Goal: Information Seeking & Learning: Understand process/instructions

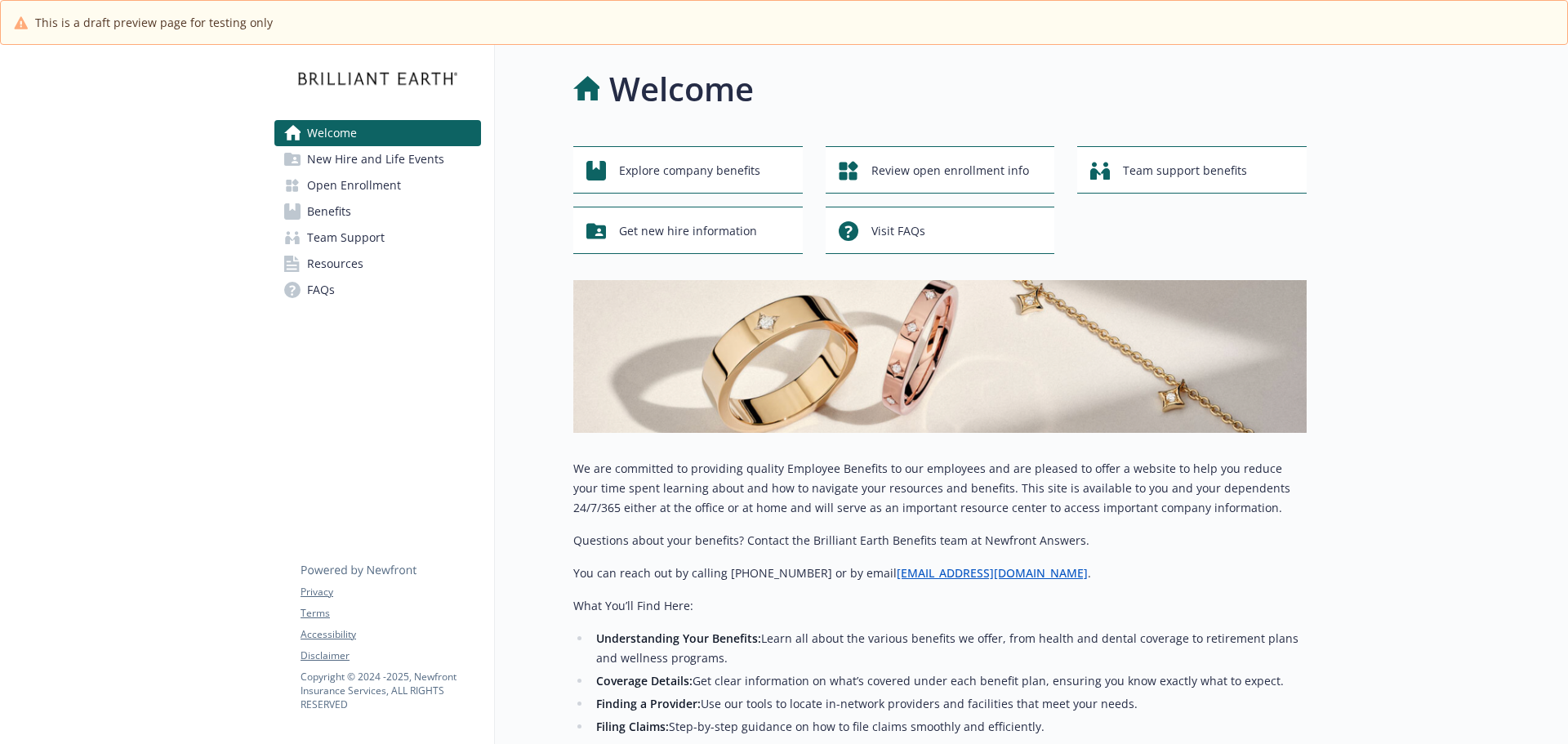
drag, startPoint x: 381, startPoint y: 179, endPoint x: 357, endPoint y: 151, distance: 36.9
click at [381, 179] on span "Open Enrollment" at bounding box center [354, 185] width 94 height 26
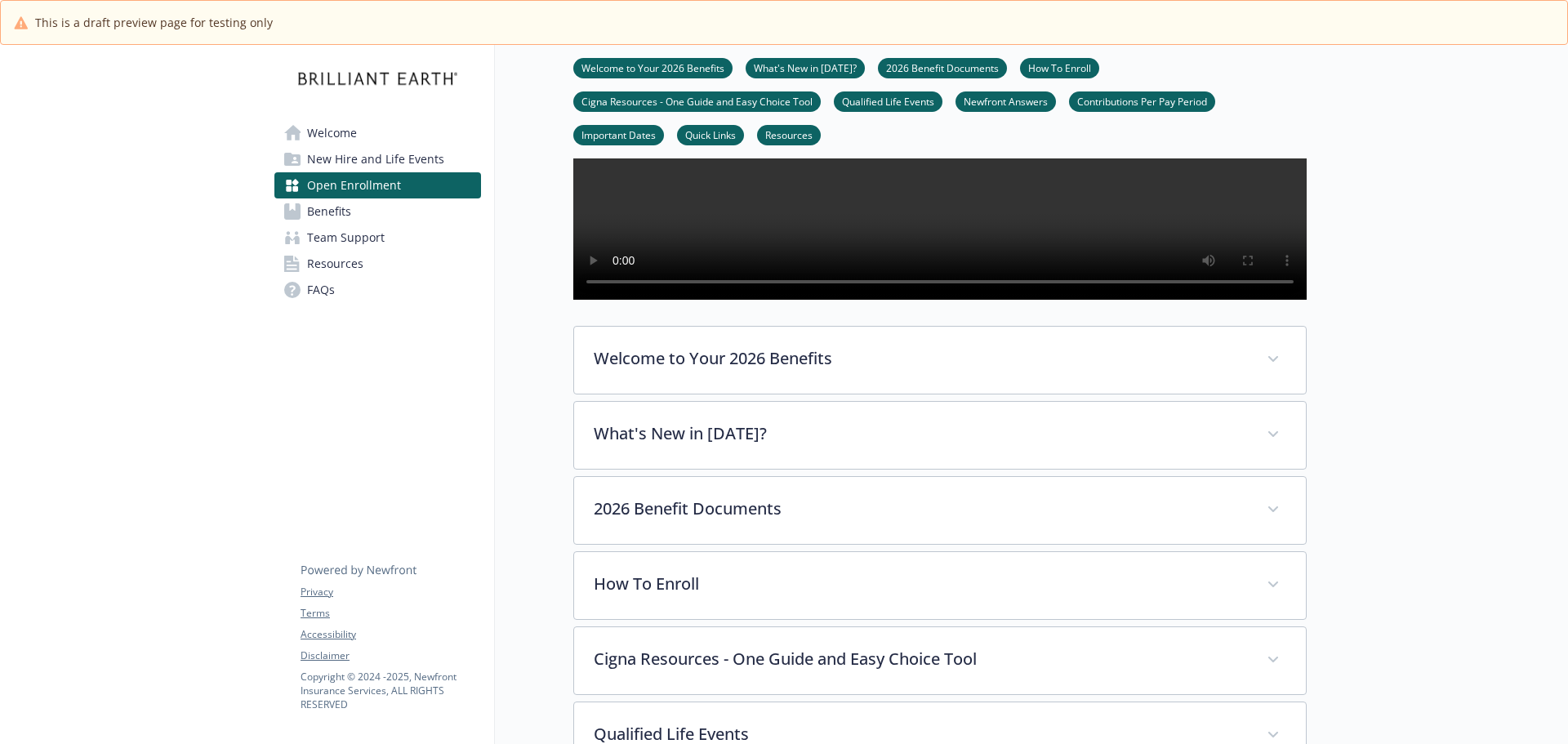
scroll to position [408, 0]
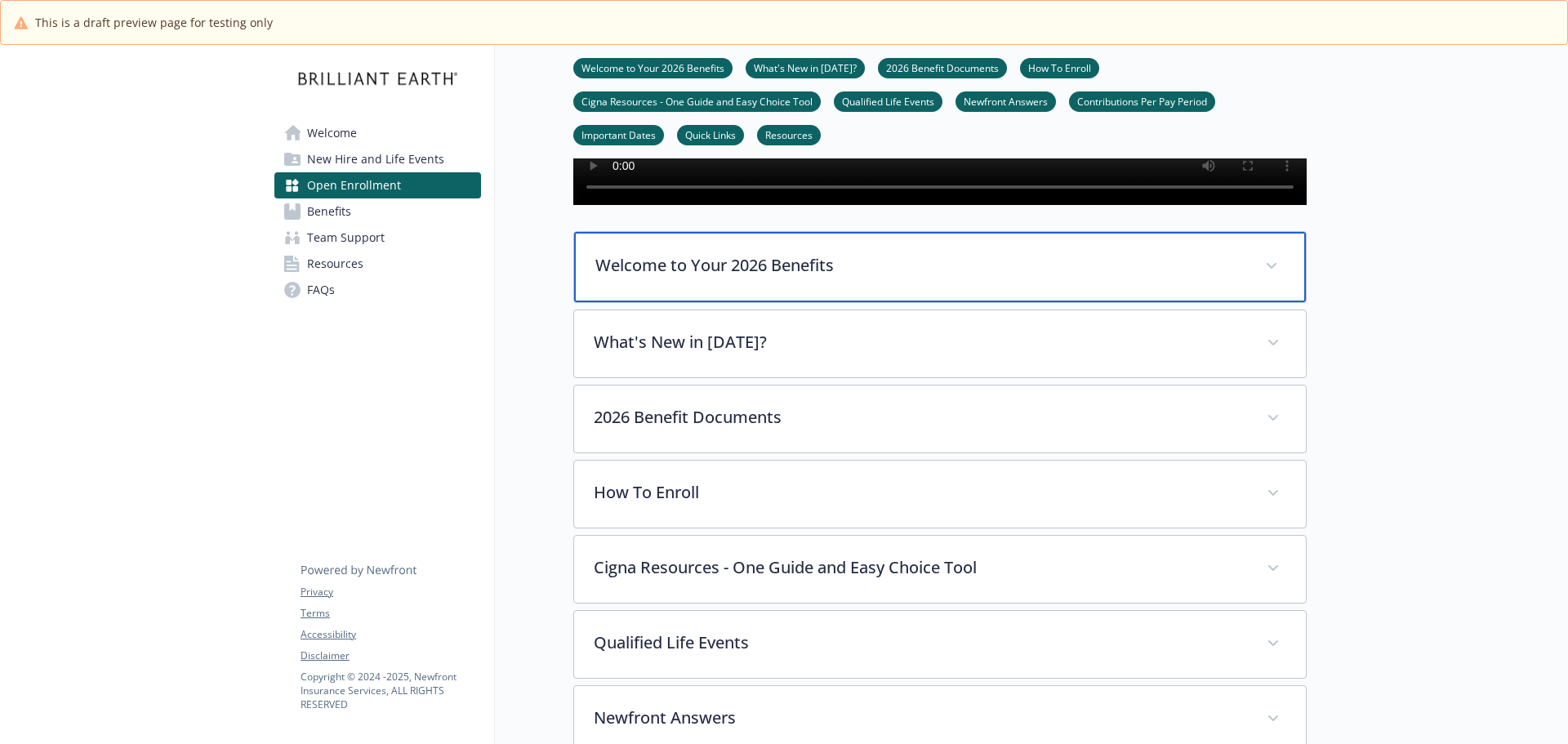
click at [848, 278] on p "Welcome to Your 2026 Benefits" at bounding box center [920, 266] width 650 height 25
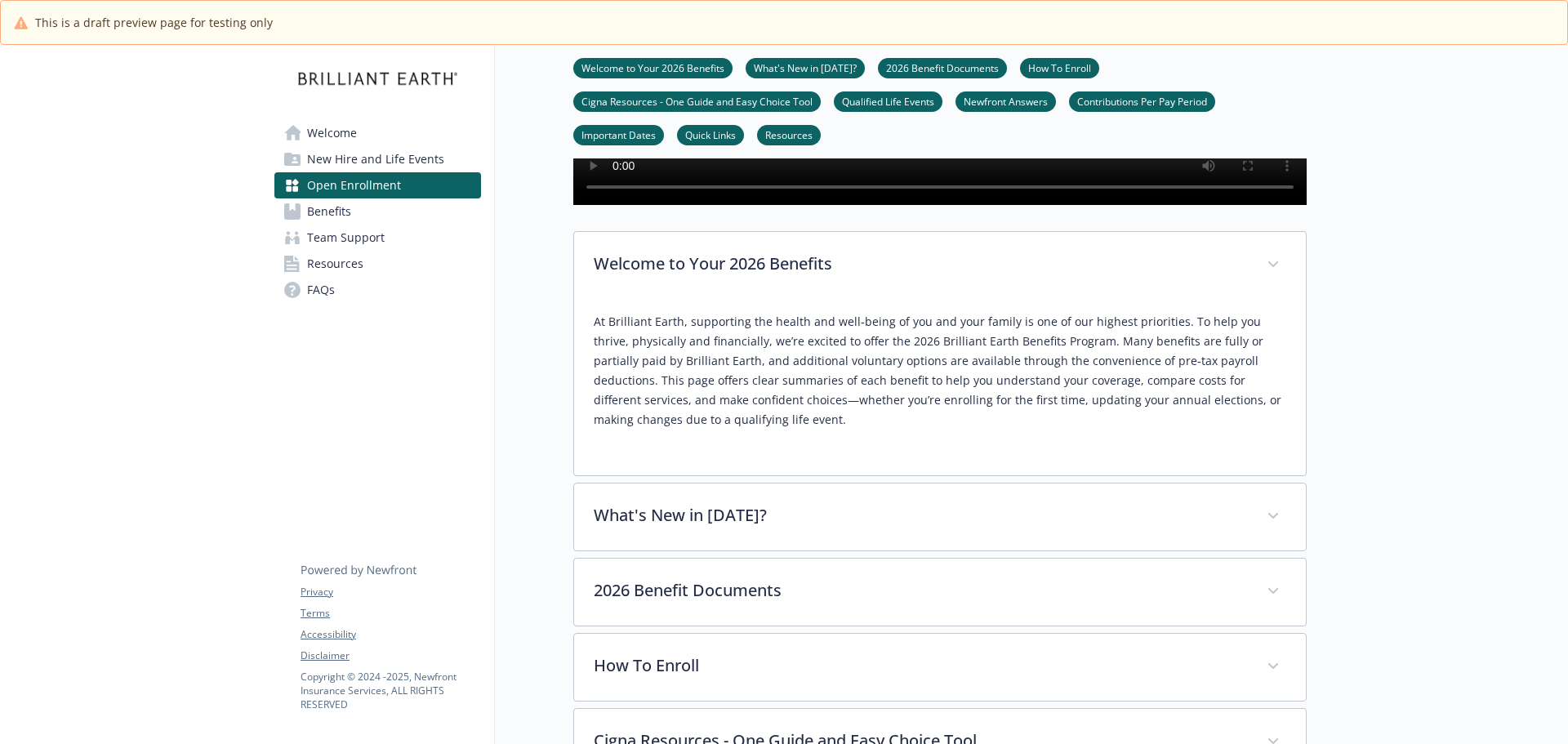
click at [725, 430] on p "At Brilliant Earth, supporting the health and well‑being of you and your family…" at bounding box center [940, 371] width 693 height 118
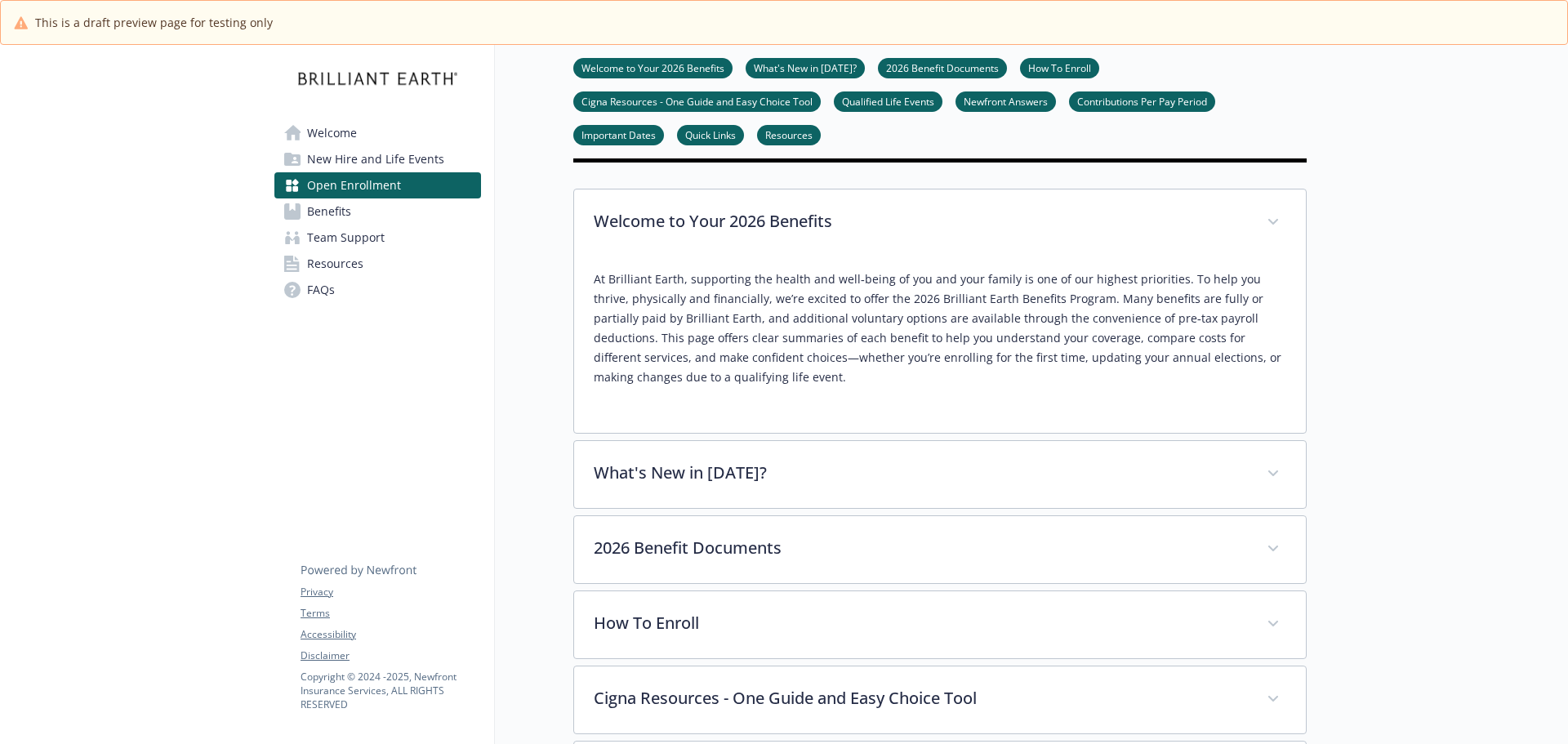
scroll to position [490, 0]
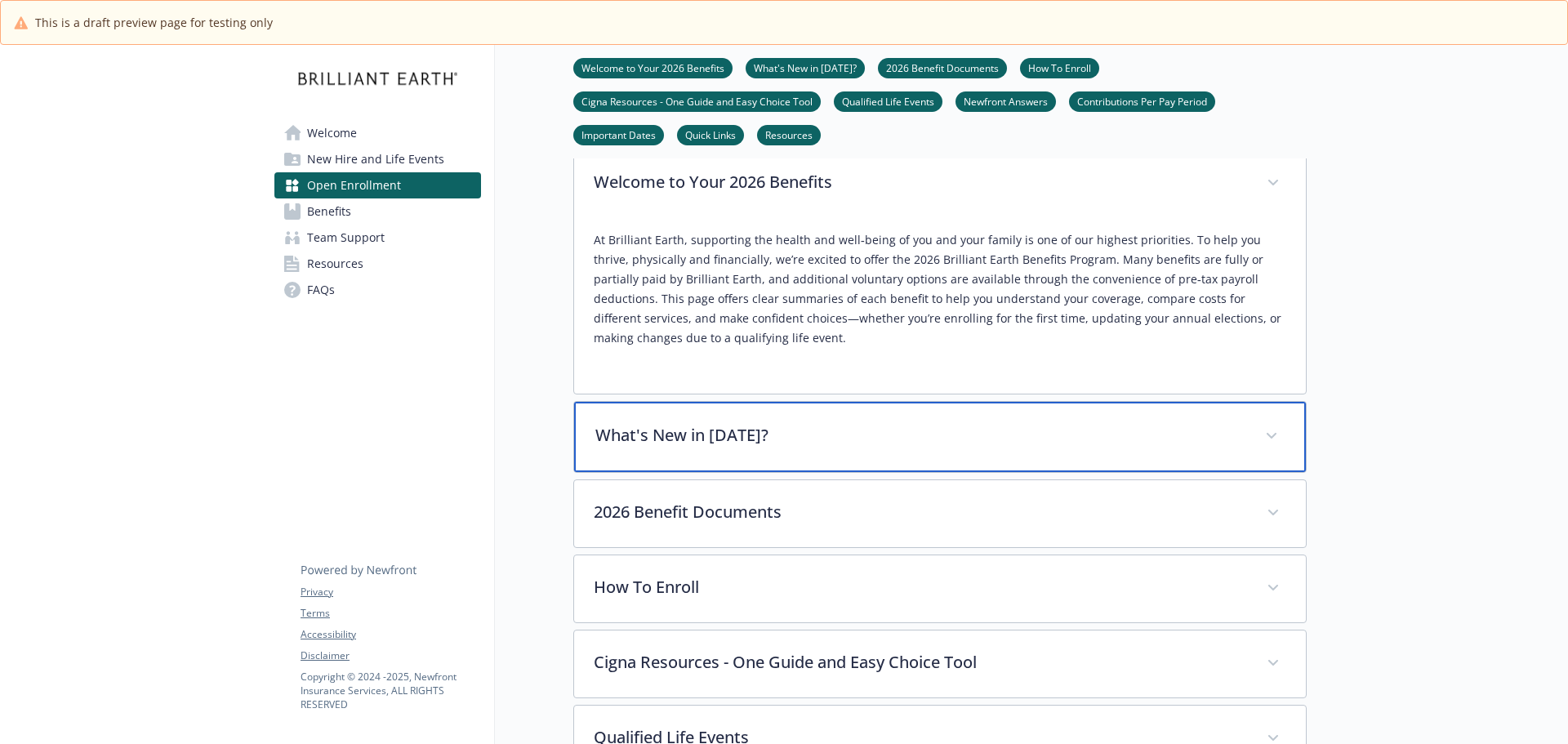
click at [716, 473] on div "What's New in [DATE]?" at bounding box center [940, 436] width 732 height 70
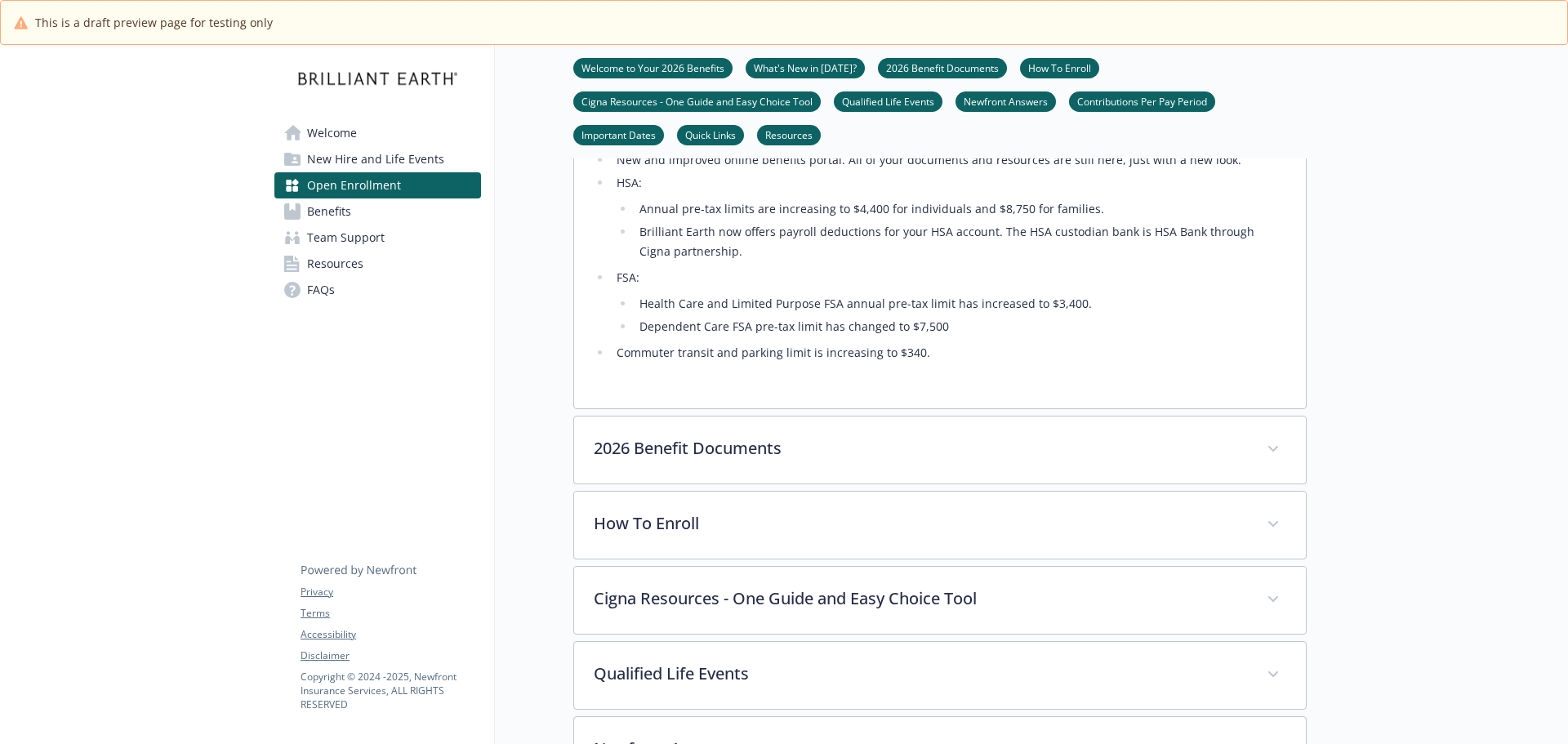
scroll to position [898, 0]
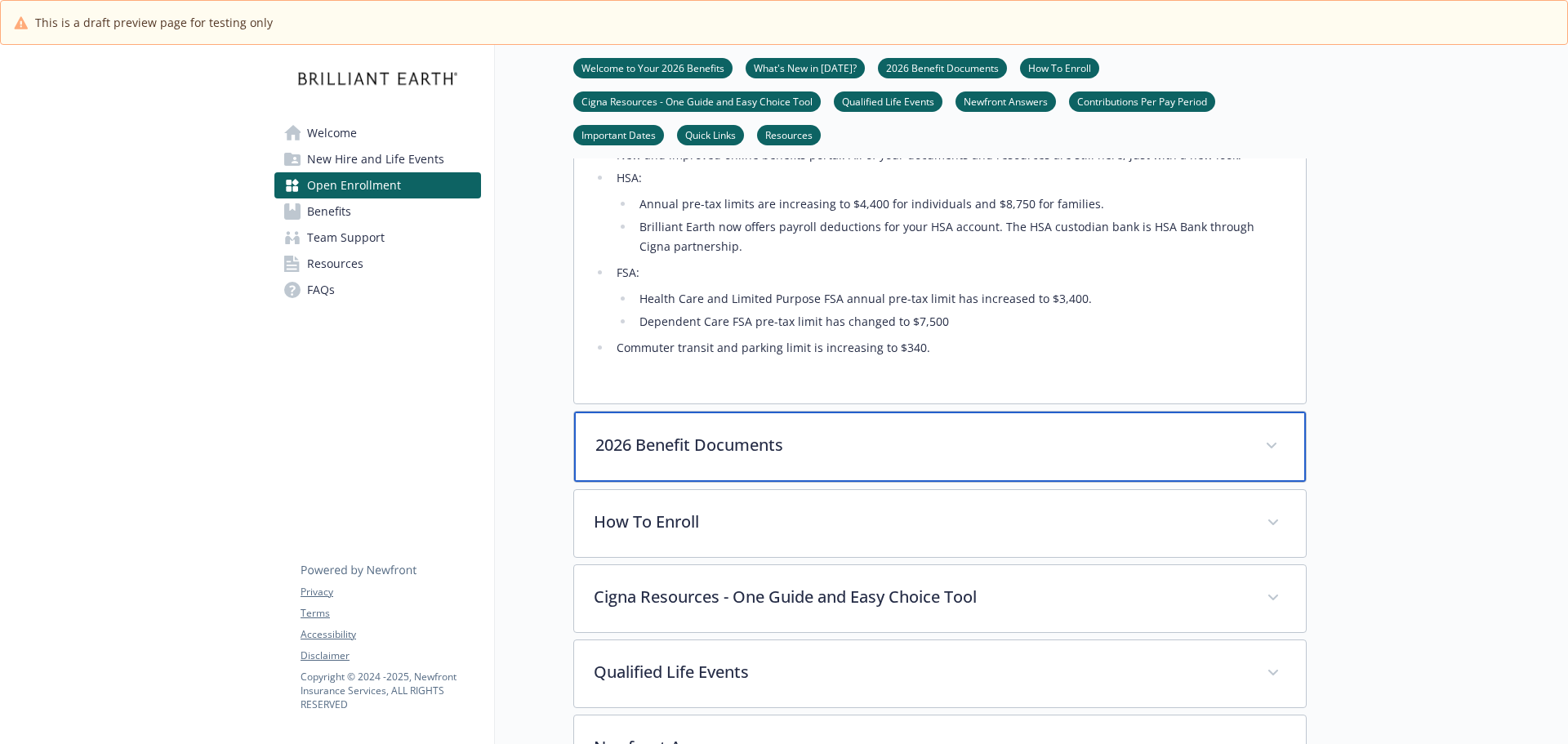
click at [666, 482] on div "2026 Benefit Documents" at bounding box center [940, 447] width 732 height 70
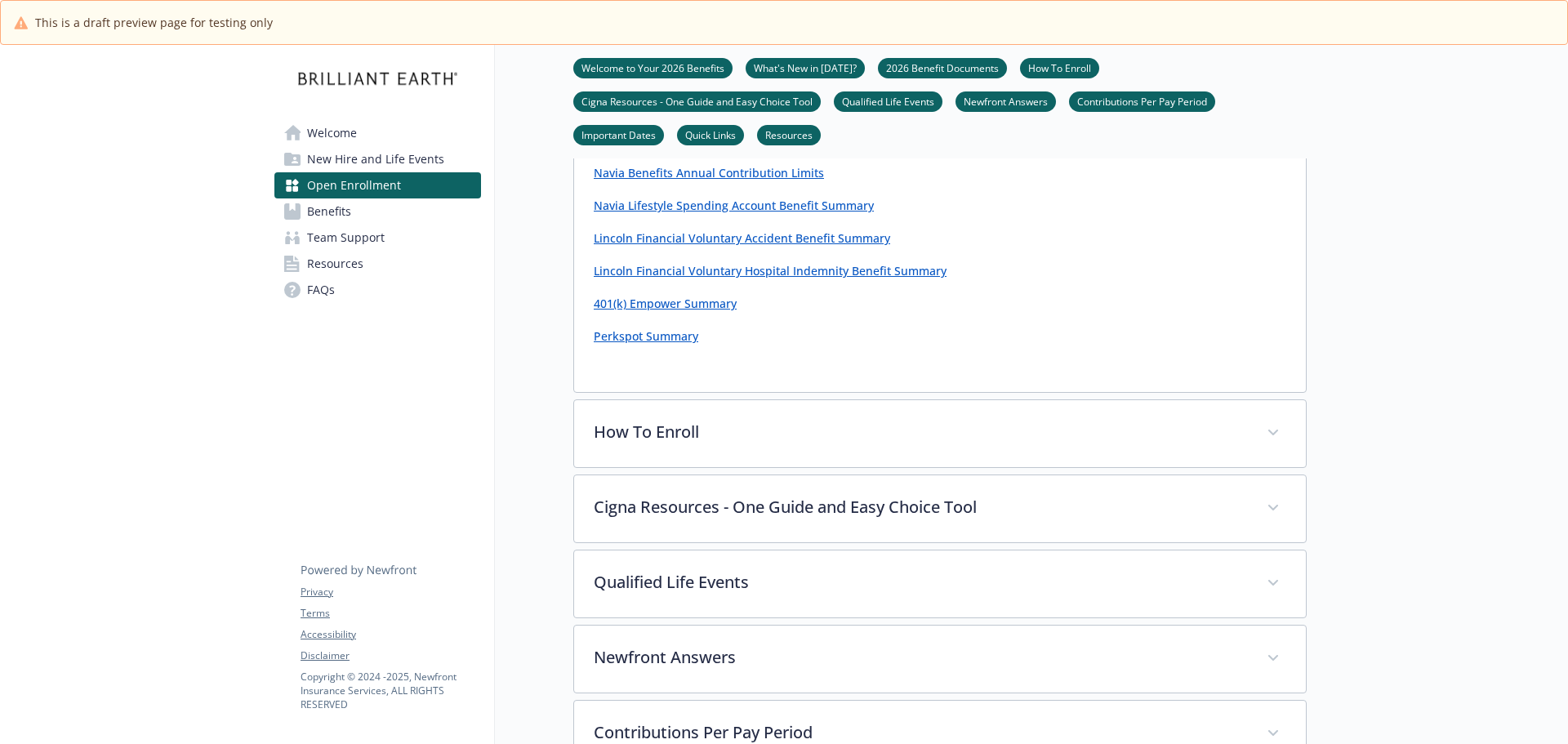
scroll to position [2042, 0]
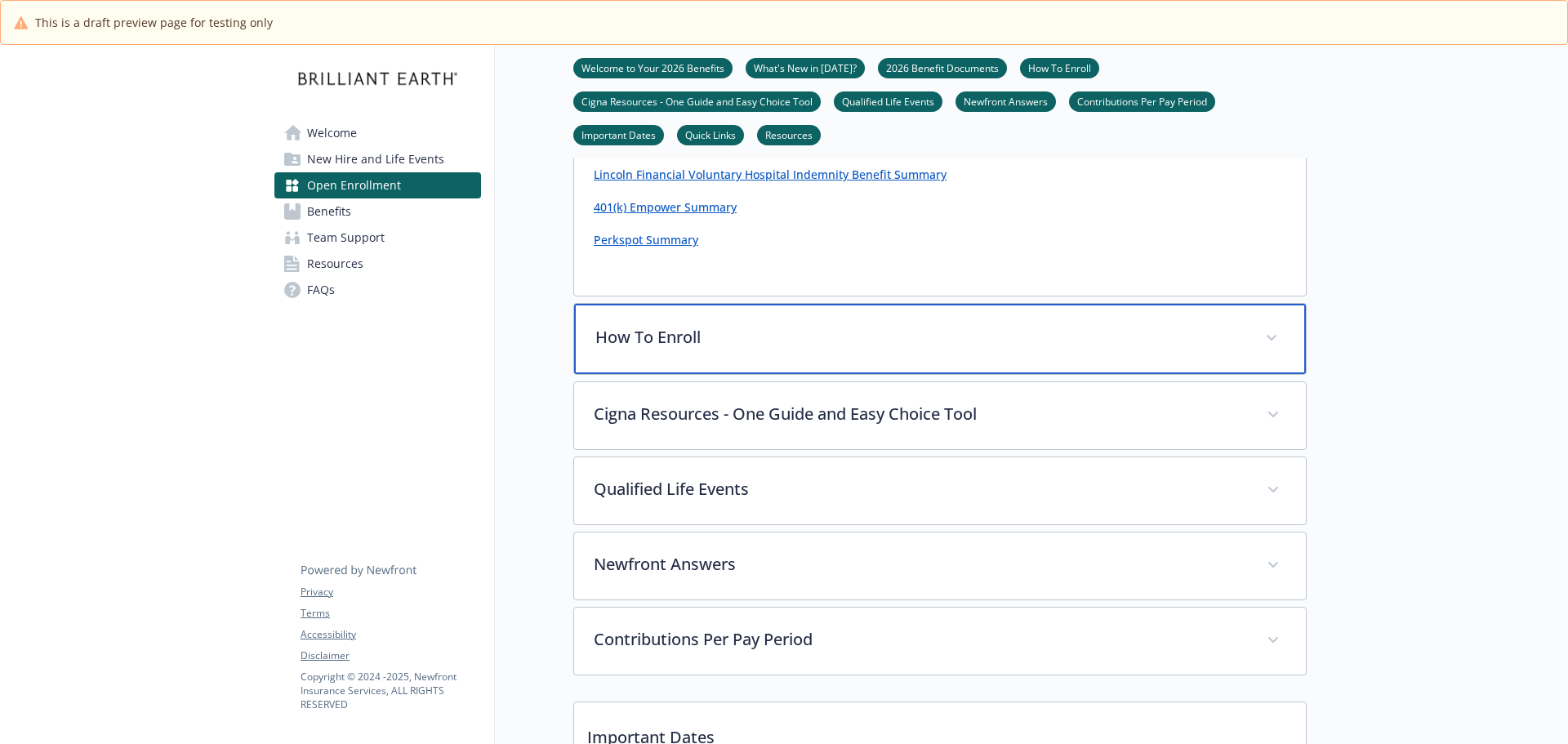
click at [703, 374] on div "How To Enroll" at bounding box center [940, 338] width 732 height 70
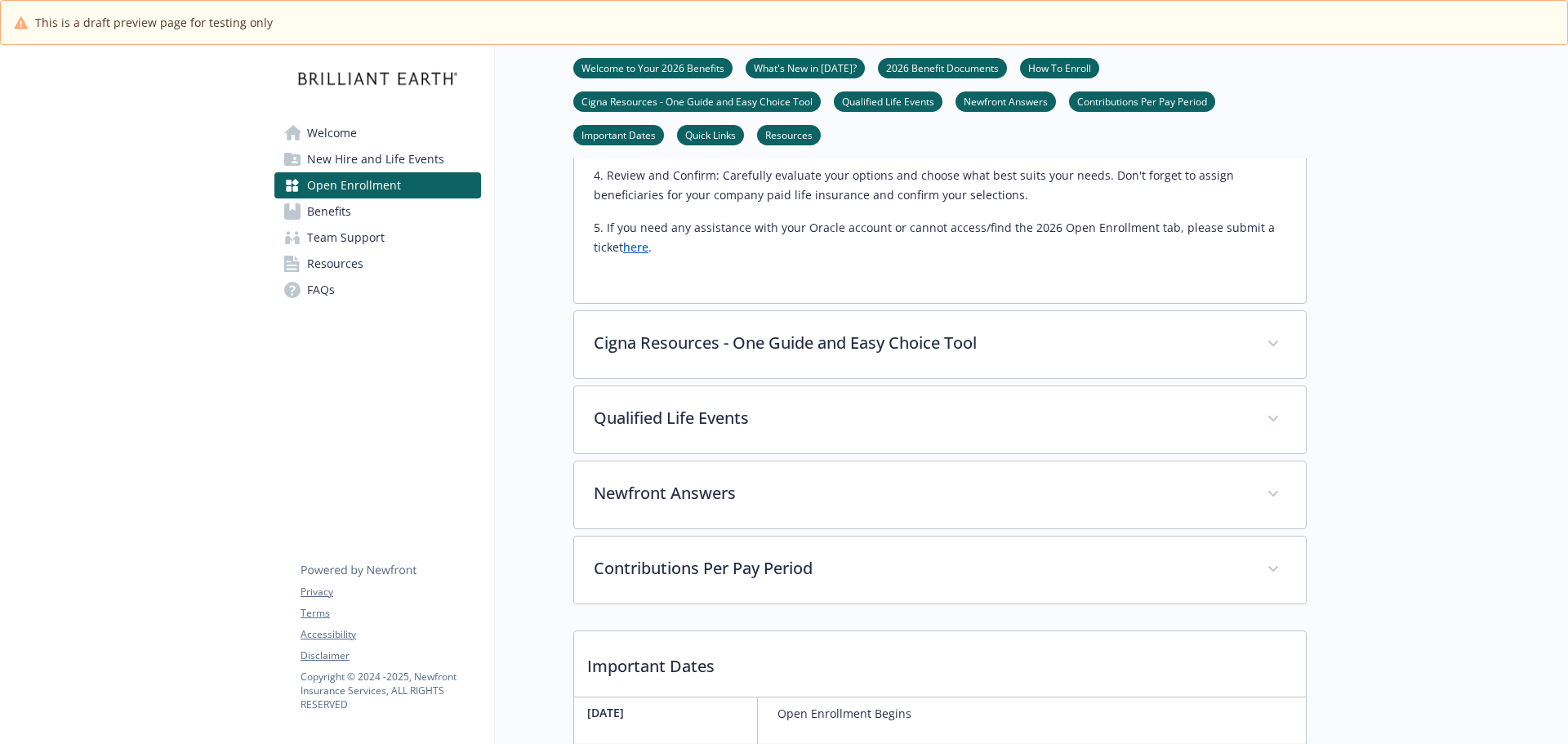
scroll to position [2452, 0]
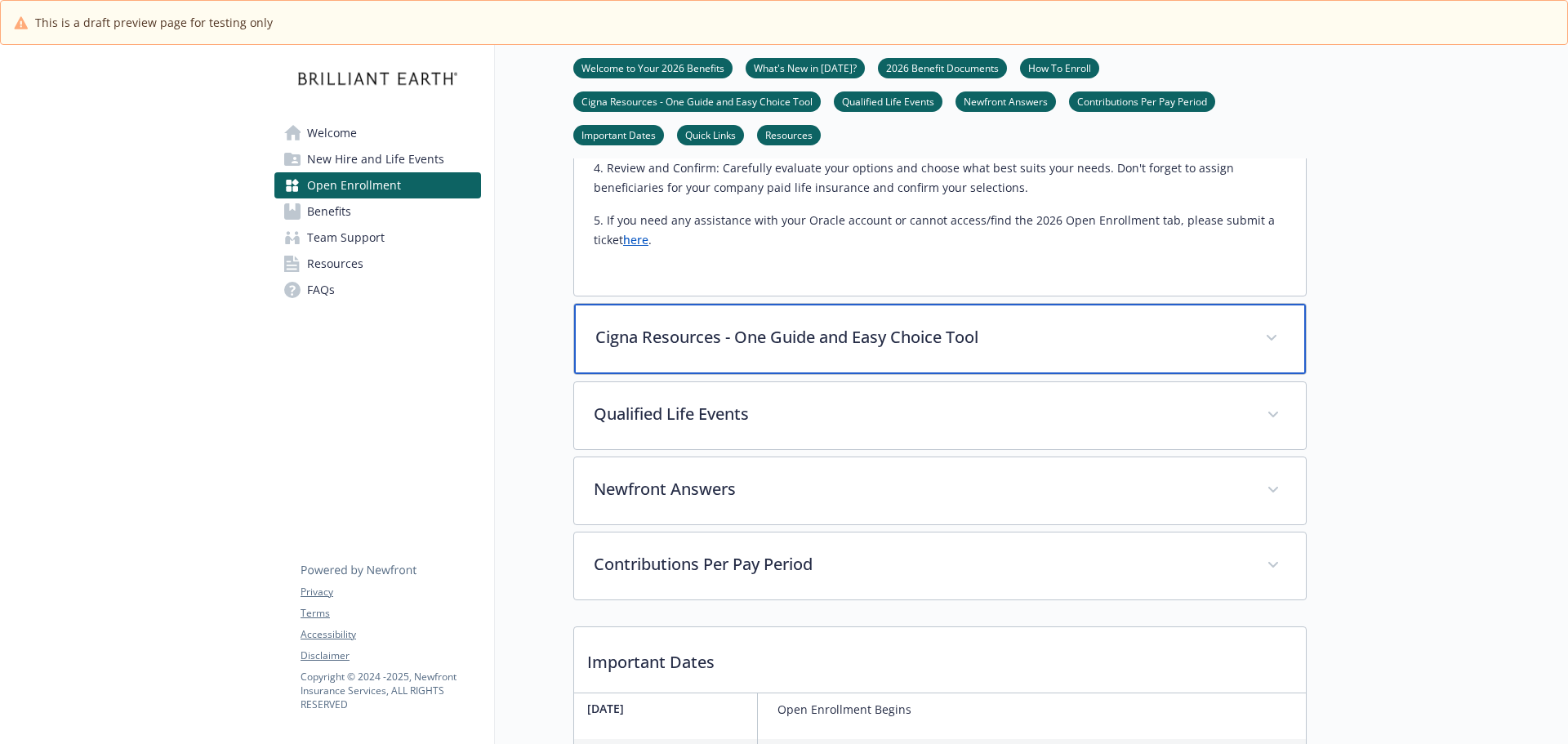
click at [686, 374] on div "Cigna Resources - One Guide and Easy Choice Tool" at bounding box center [940, 338] width 732 height 70
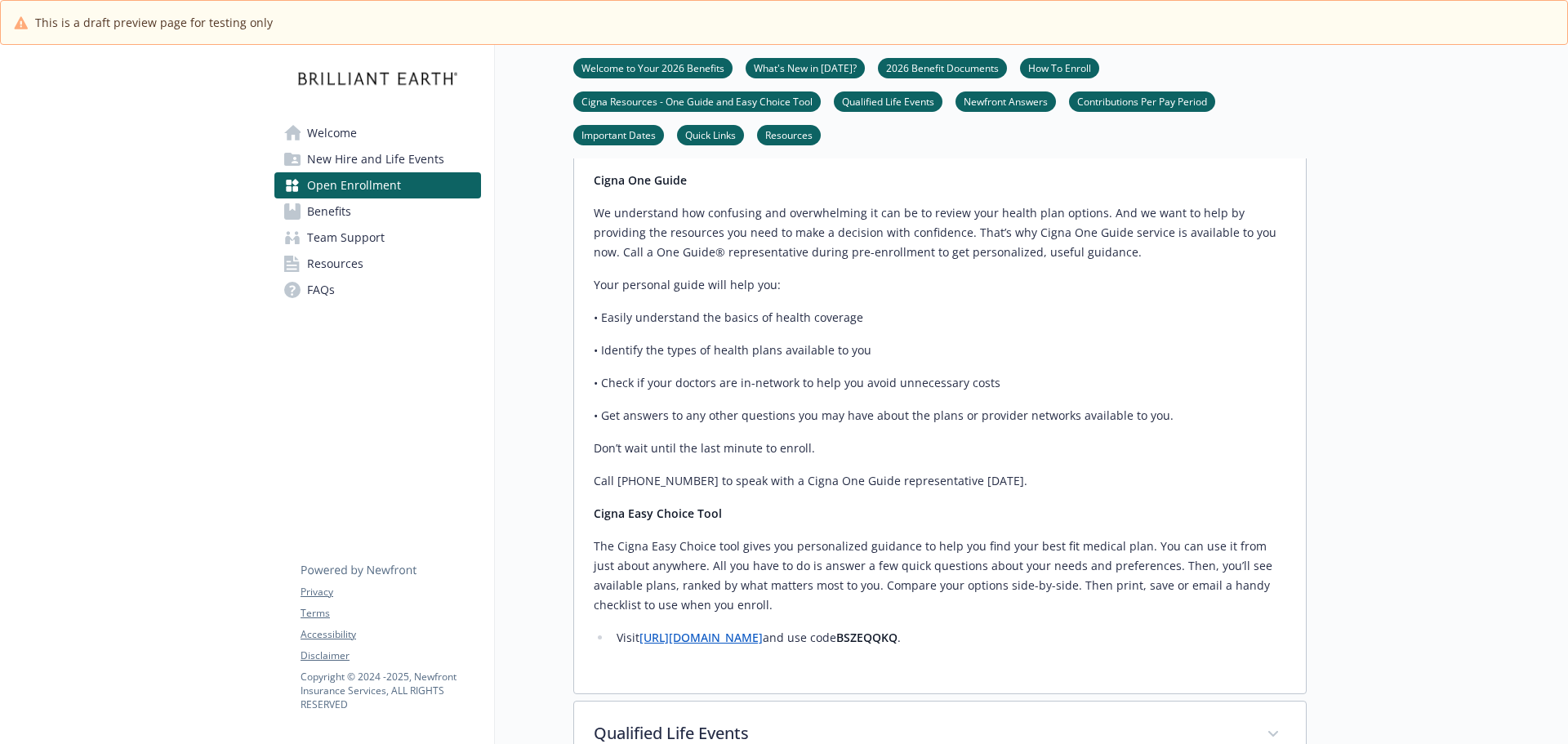
scroll to position [2696, 0]
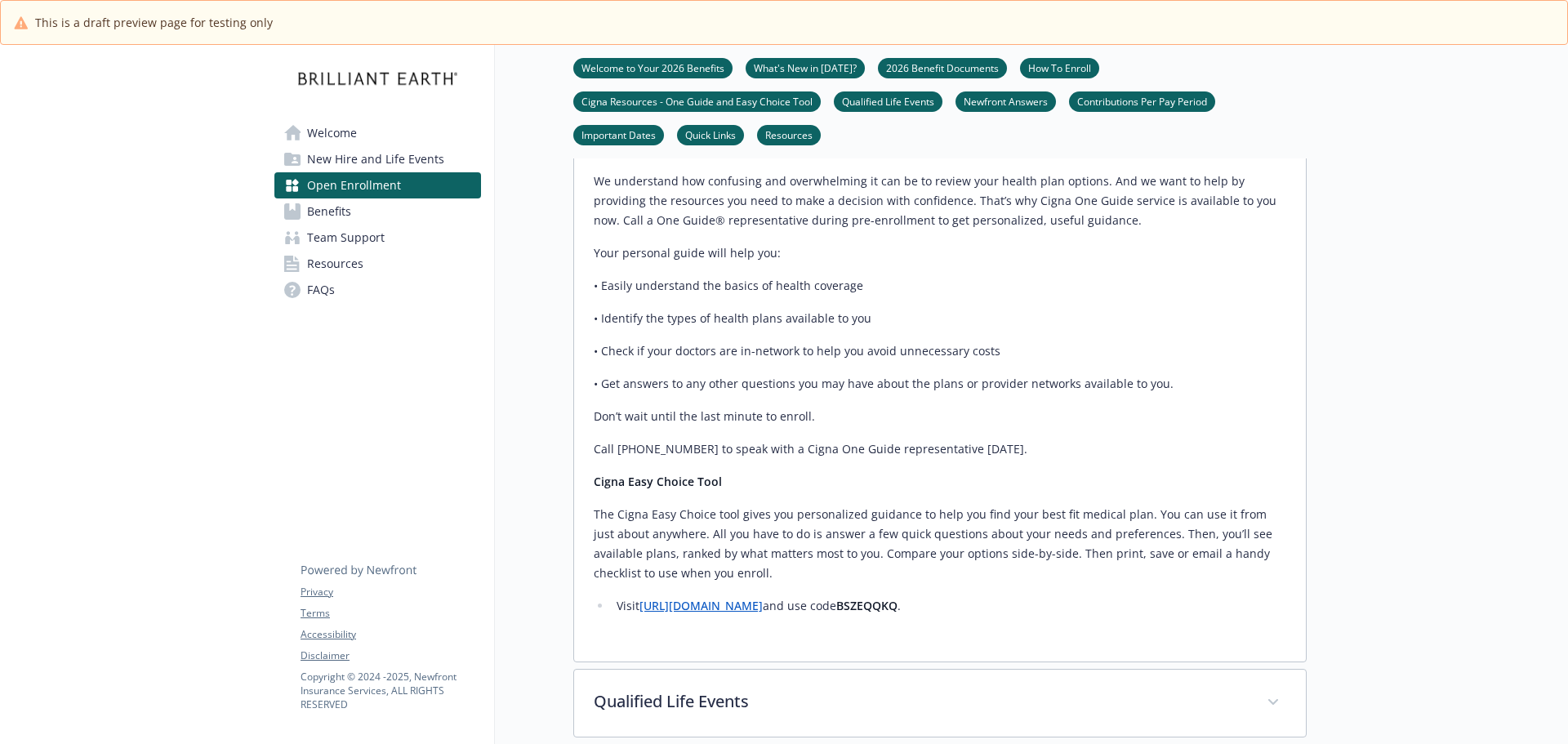
click at [694, 614] on link "[URL][DOMAIN_NAME]" at bounding box center [701, 606] width 124 height 15
drag, startPoint x: 967, startPoint y: 652, endPoint x: 911, endPoint y: 655, distance: 56.1
click at [898, 614] on strong "BSZEQQKQ" at bounding box center [867, 606] width 61 height 15
copy strong "BSZEQQKQ"
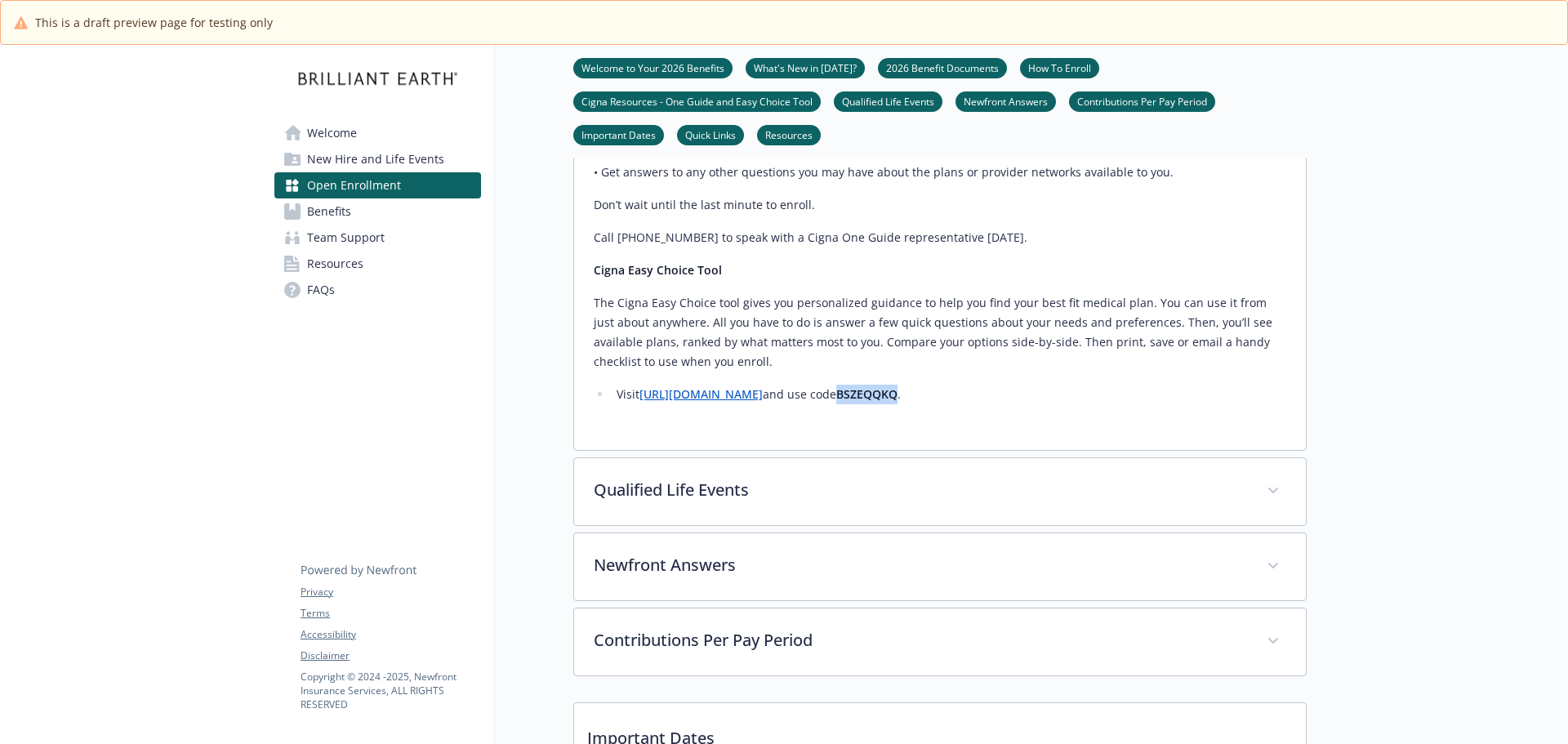
scroll to position [3023, 0]
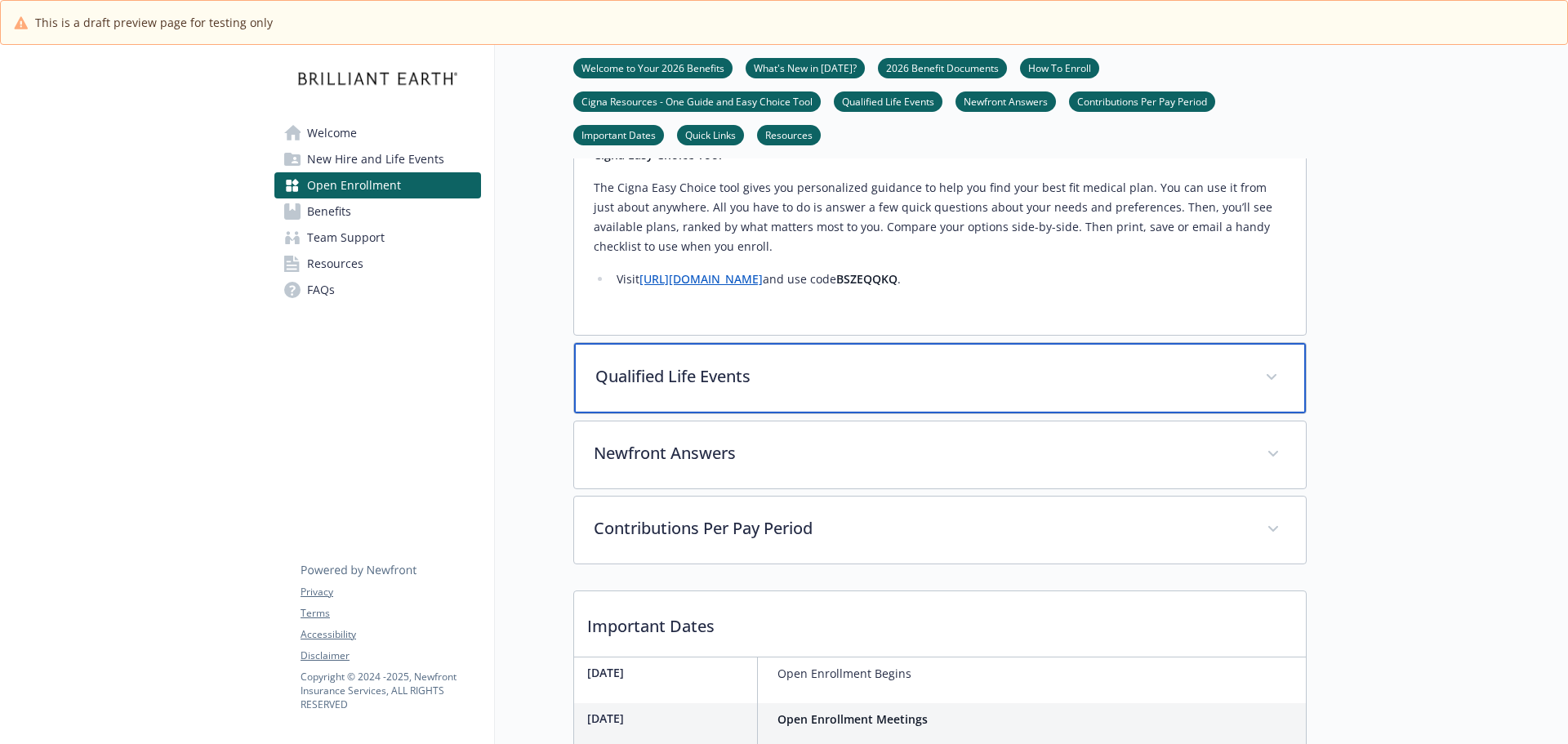
click at [796, 389] on p "Qualified Life Events" at bounding box center [920, 377] width 650 height 25
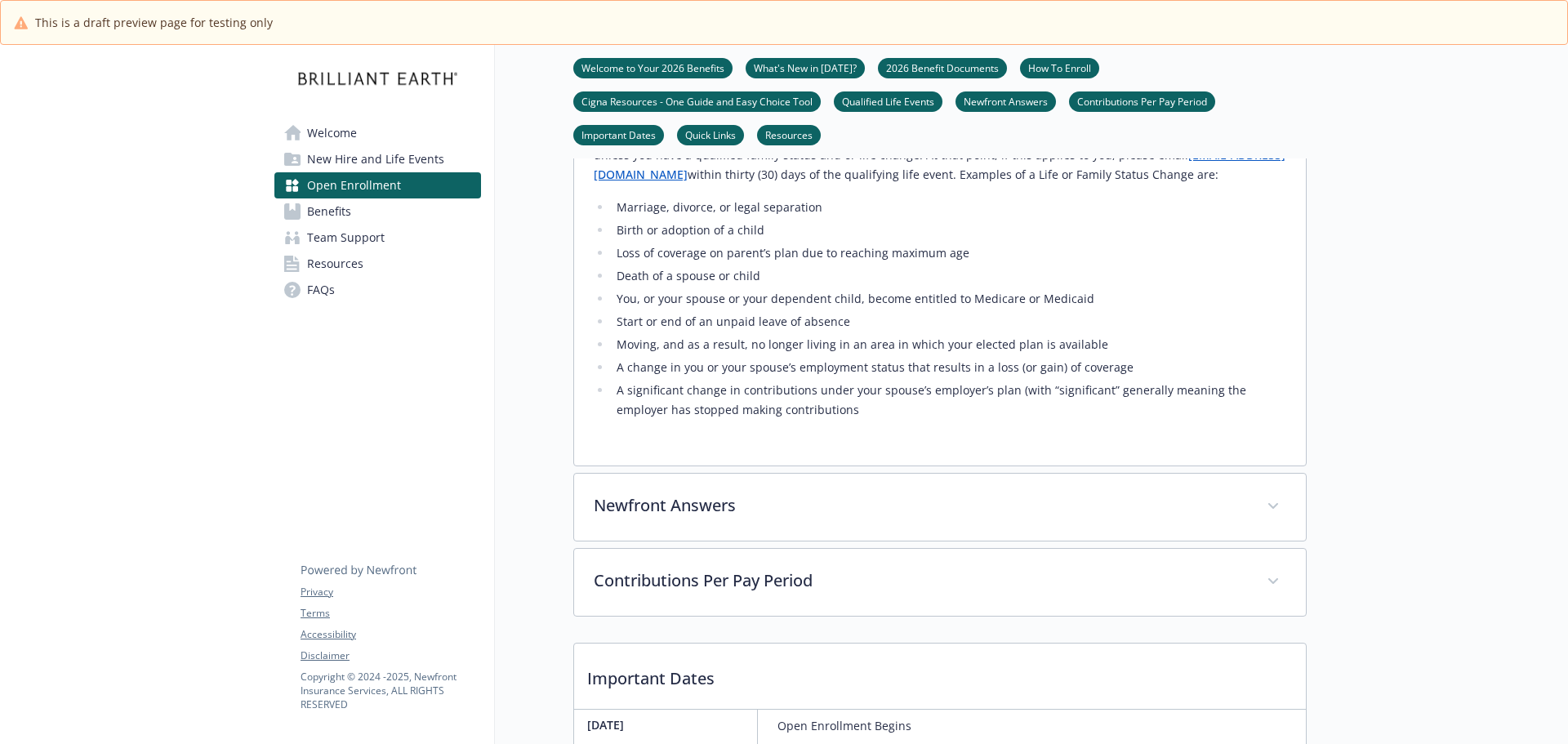
scroll to position [3431, 0]
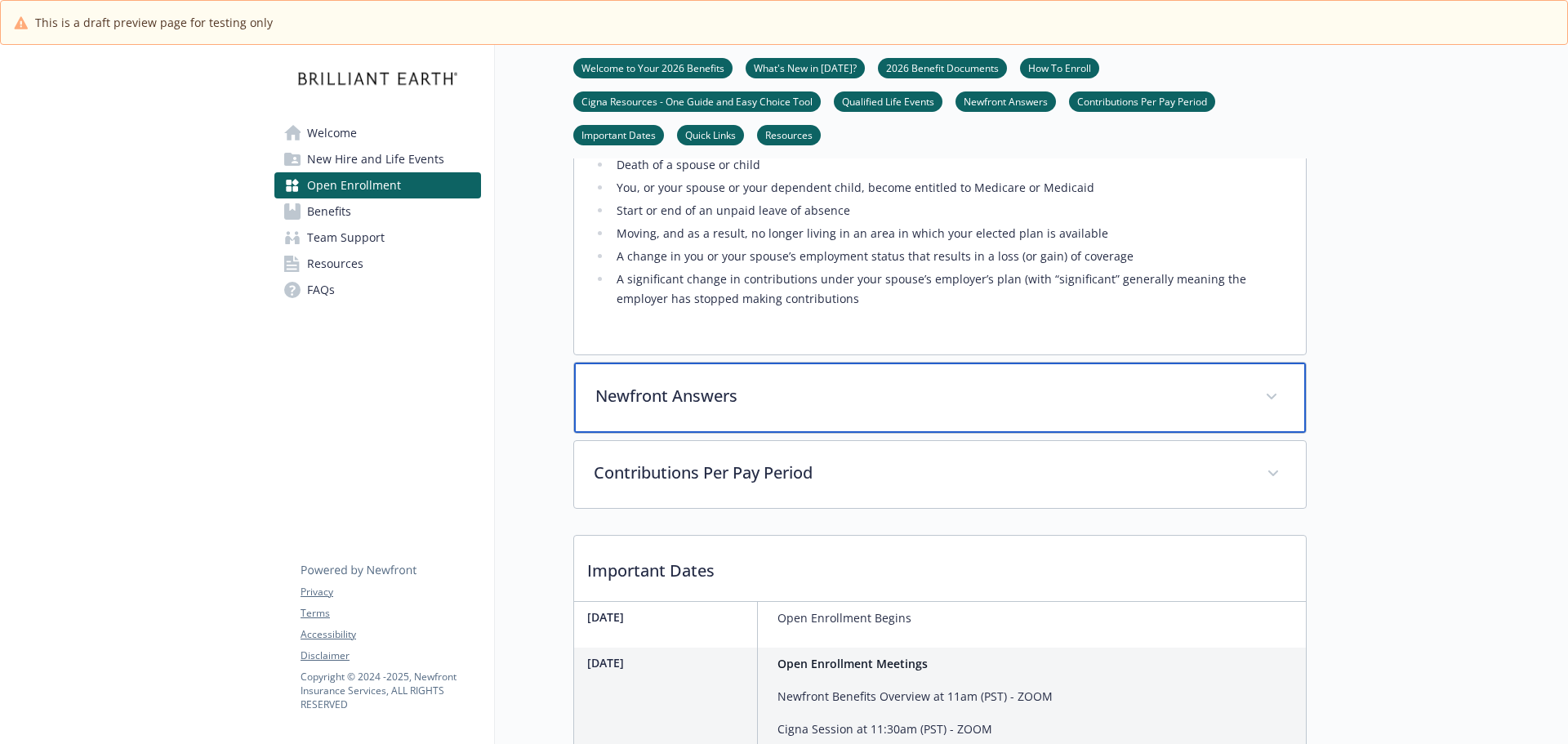
click at [772, 408] on p "Newfront Answers" at bounding box center [920, 397] width 650 height 25
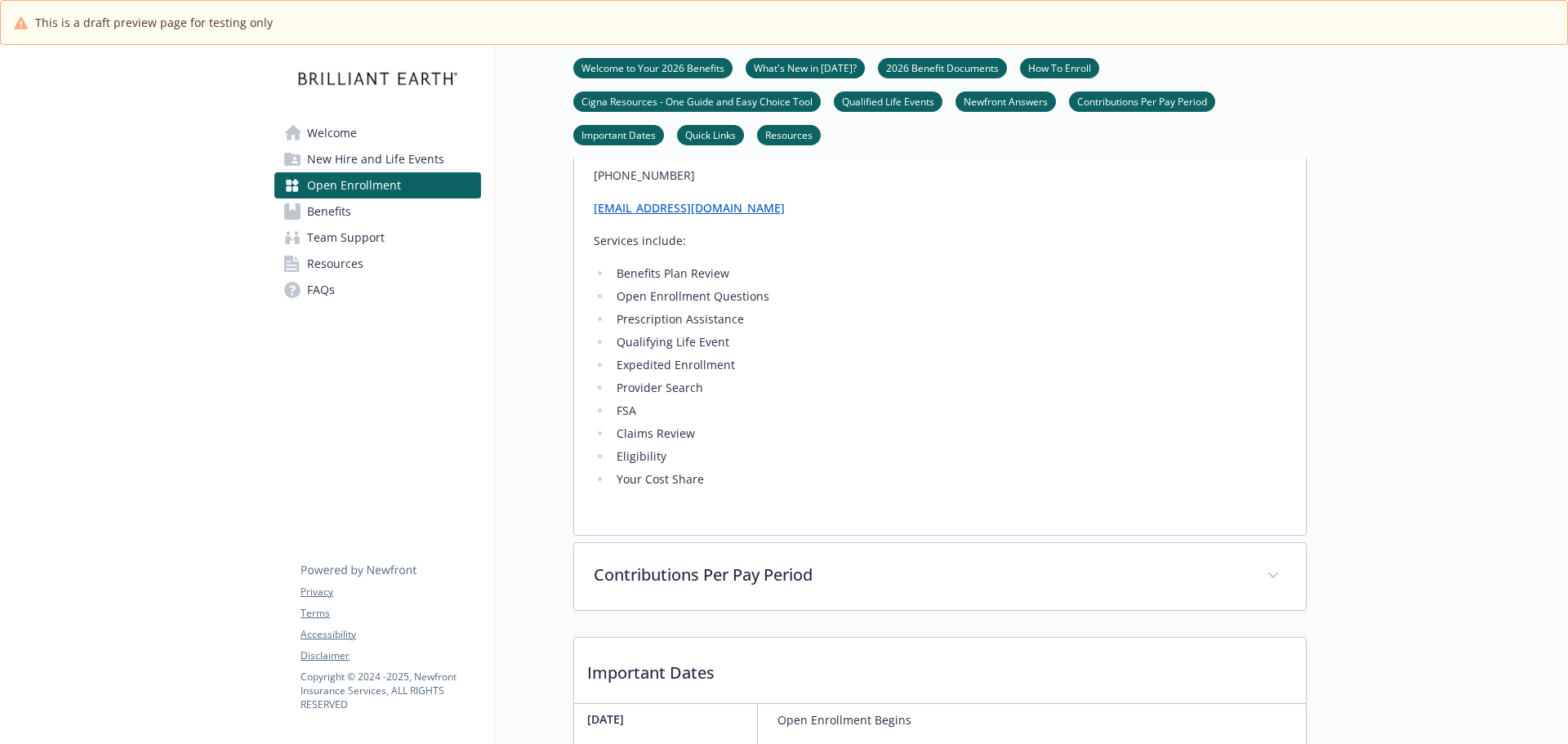
scroll to position [3922, 0]
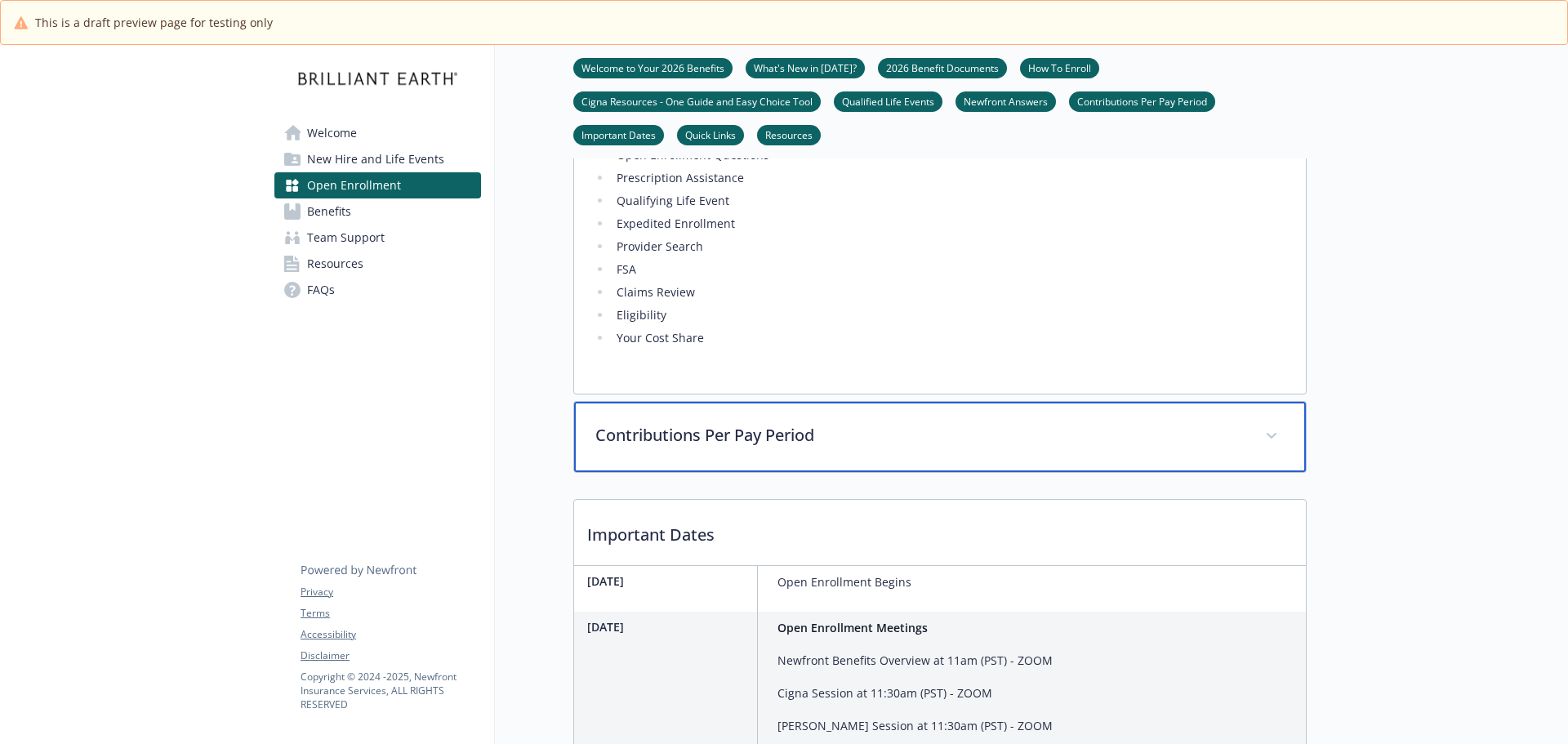
click at [713, 448] on p "Contributions Per Pay Period" at bounding box center [920, 435] width 650 height 25
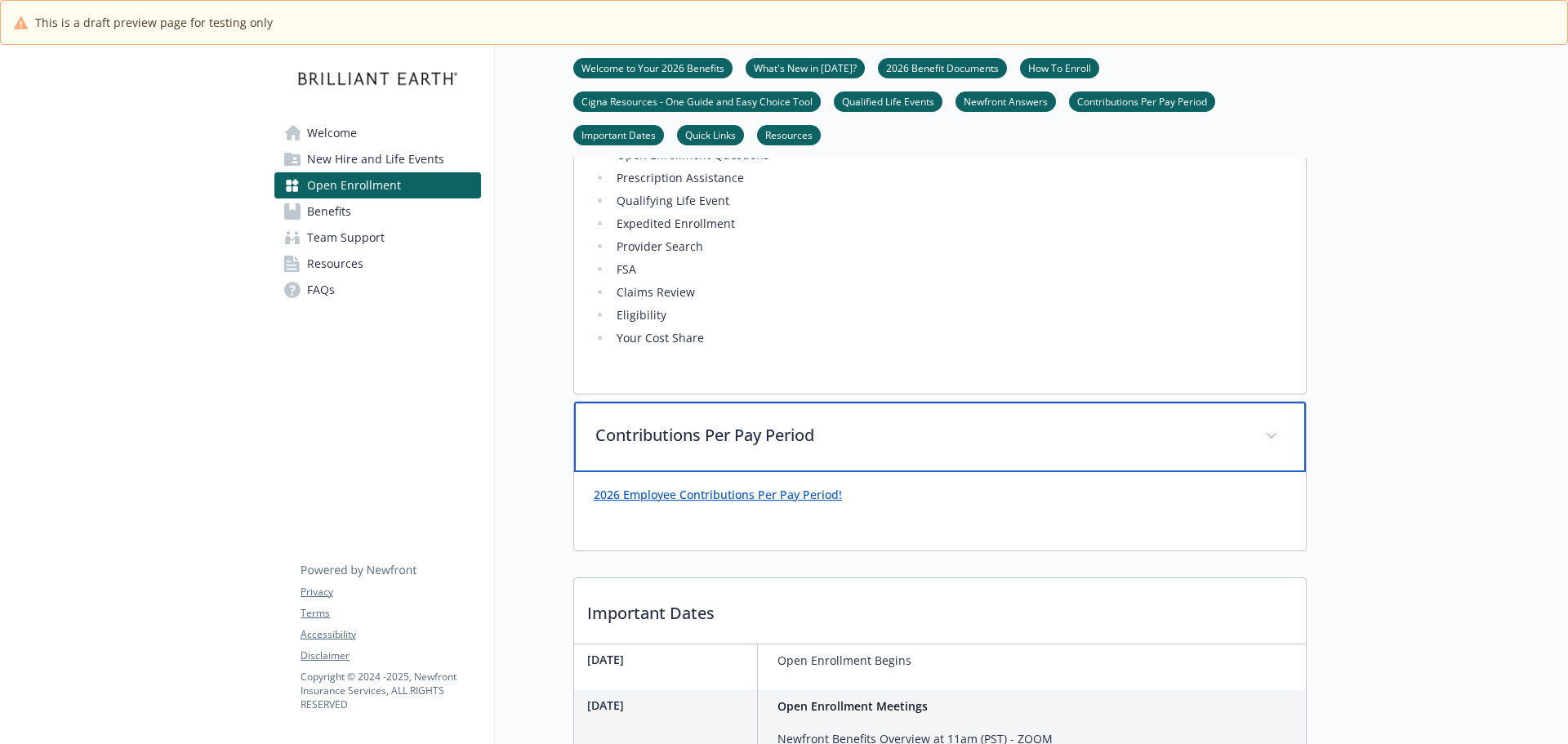
scroll to position [4085, 0]
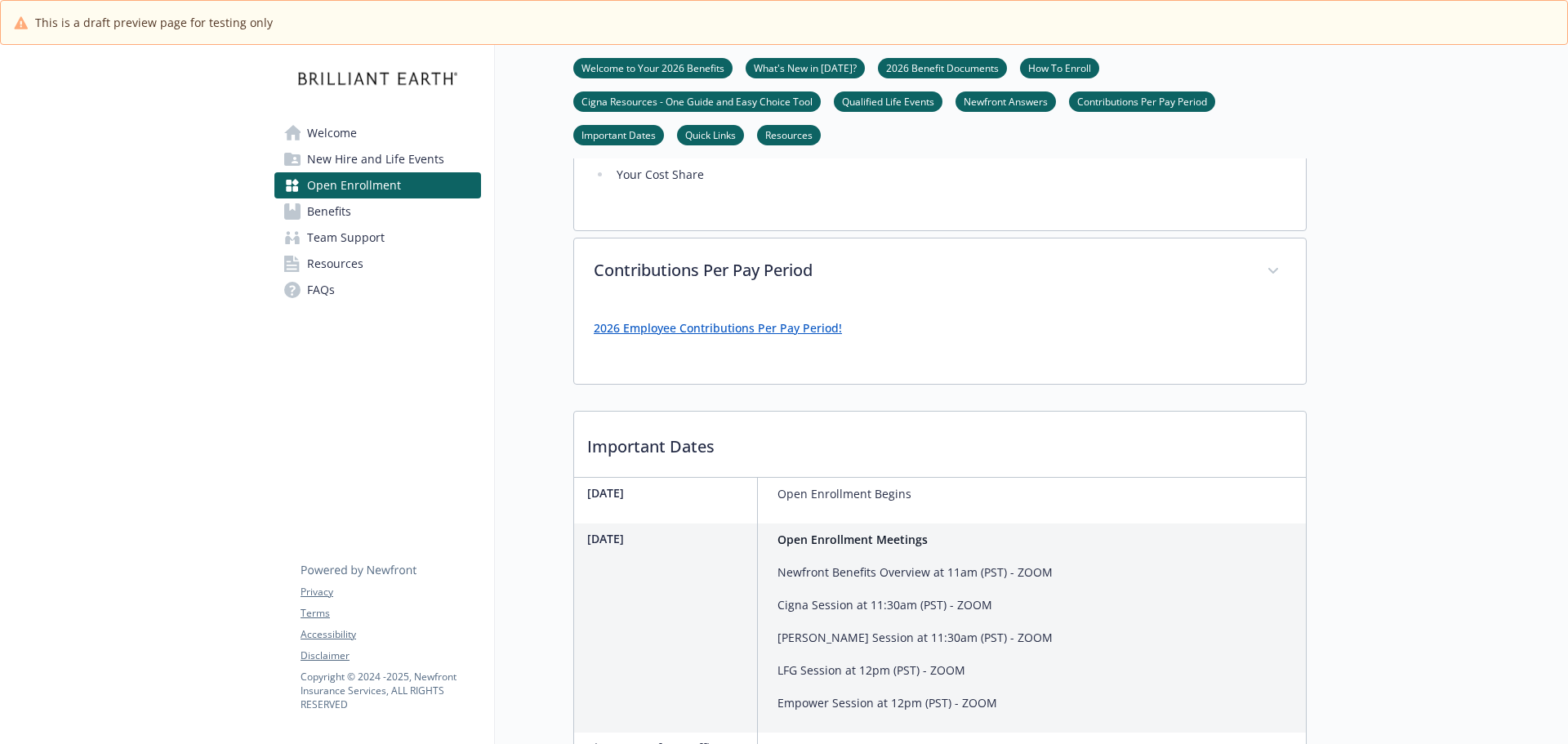
click at [710, 336] on link "2026 Employee Contributions Per Pay Period!" at bounding box center [718, 328] width 248 height 15
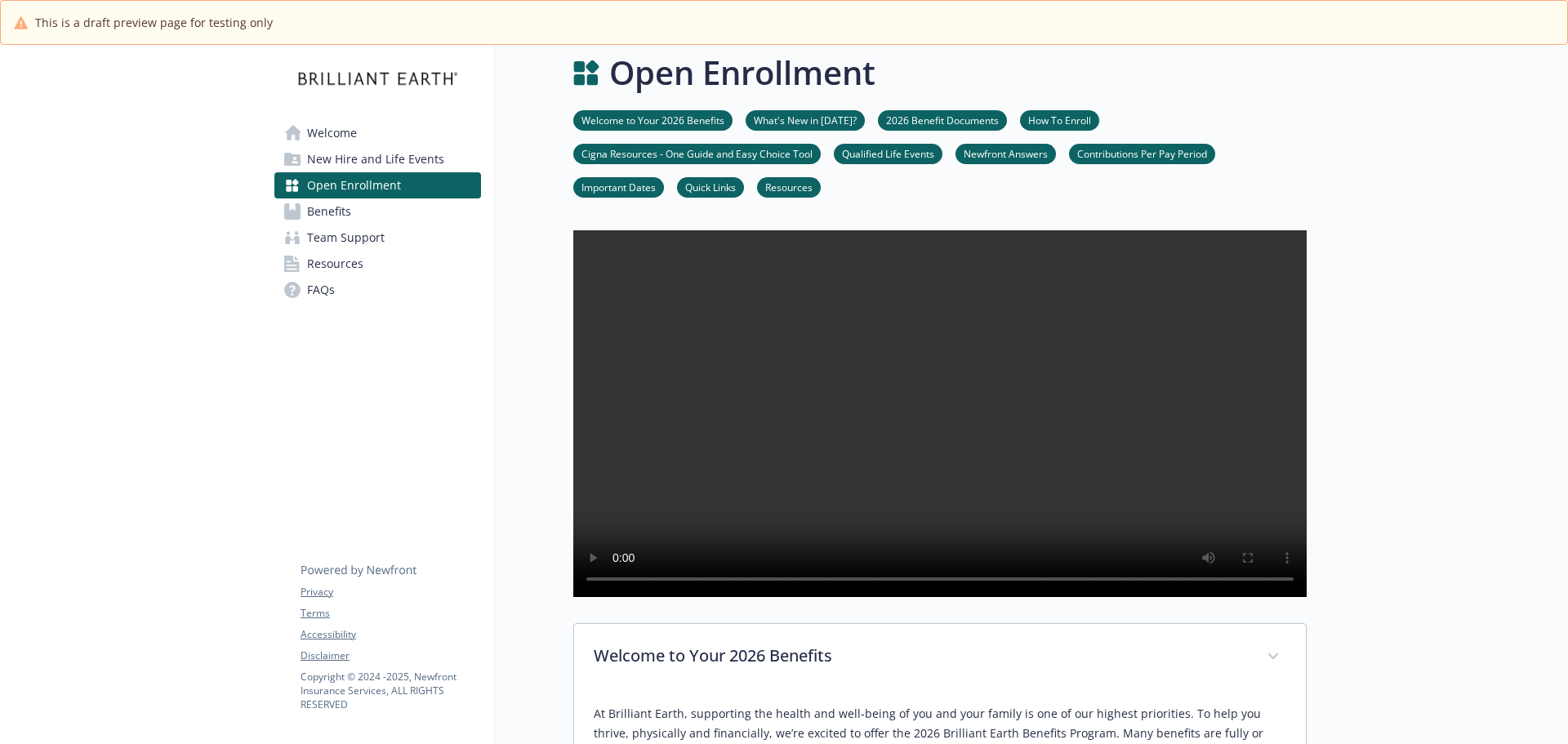
scroll to position [0, 0]
